Goal: Find specific page/section

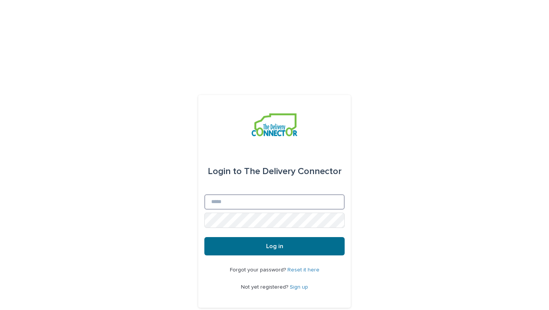
type input "**********"
click at [293, 237] on button "Log in" at bounding box center [274, 246] width 140 height 18
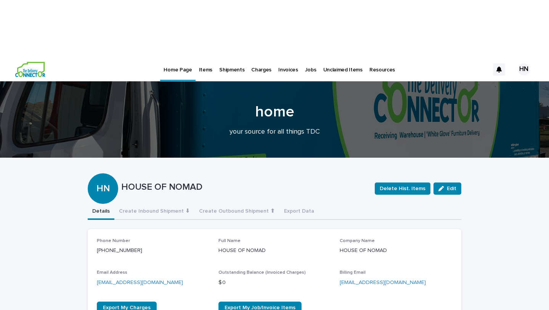
click at [280, 57] on p "Invoices" at bounding box center [288, 65] width 20 height 16
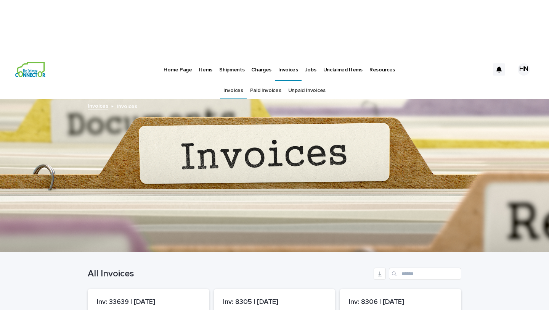
click at [305, 57] on p "Jobs" at bounding box center [310, 65] width 11 height 16
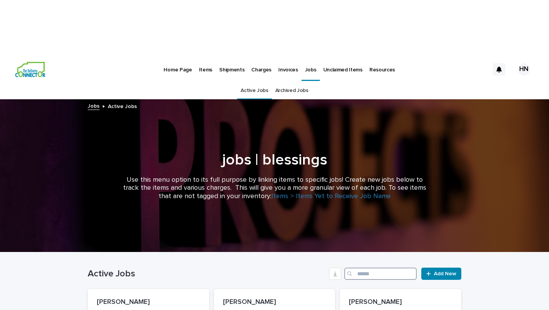
click at [375, 267] on input "Search" at bounding box center [380, 273] width 72 height 12
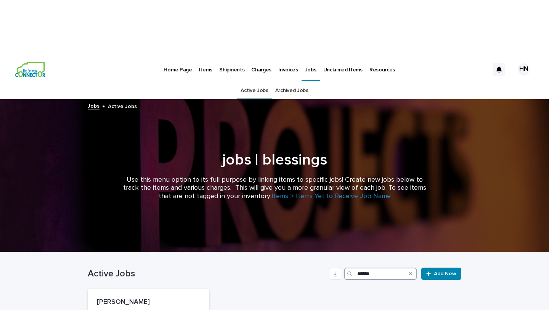
scroll to position [95, 0]
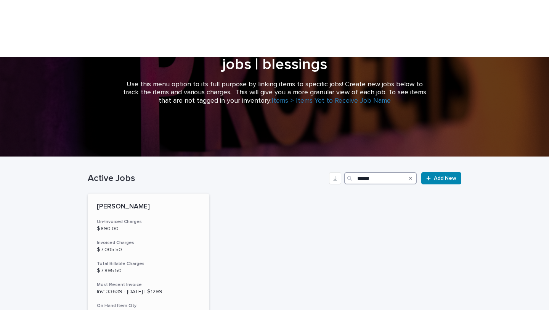
type input "******"
click at [164, 219] on h3 "Un-Invoiced Charges" at bounding box center [148, 222] width 103 height 6
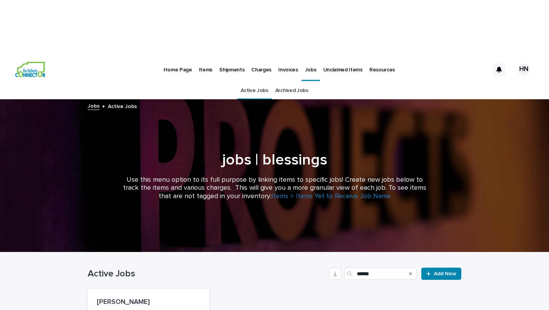
click at [371, 57] on p "Resources" at bounding box center [383, 65] width 26 height 16
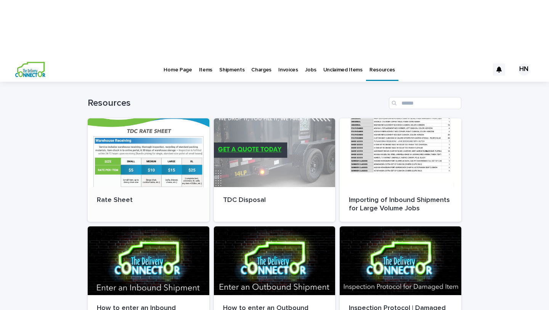
click at [165, 118] on div at bounding box center [149, 152] width 122 height 69
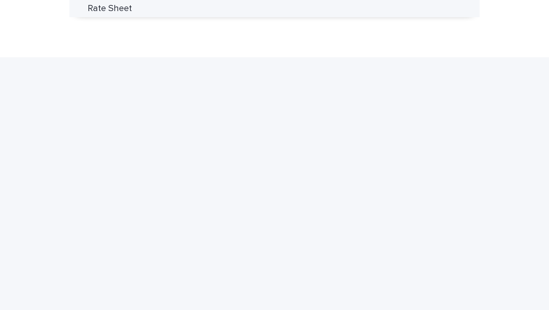
scroll to position [556, 0]
